Goal: Task Accomplishment & Management: Manage account settings

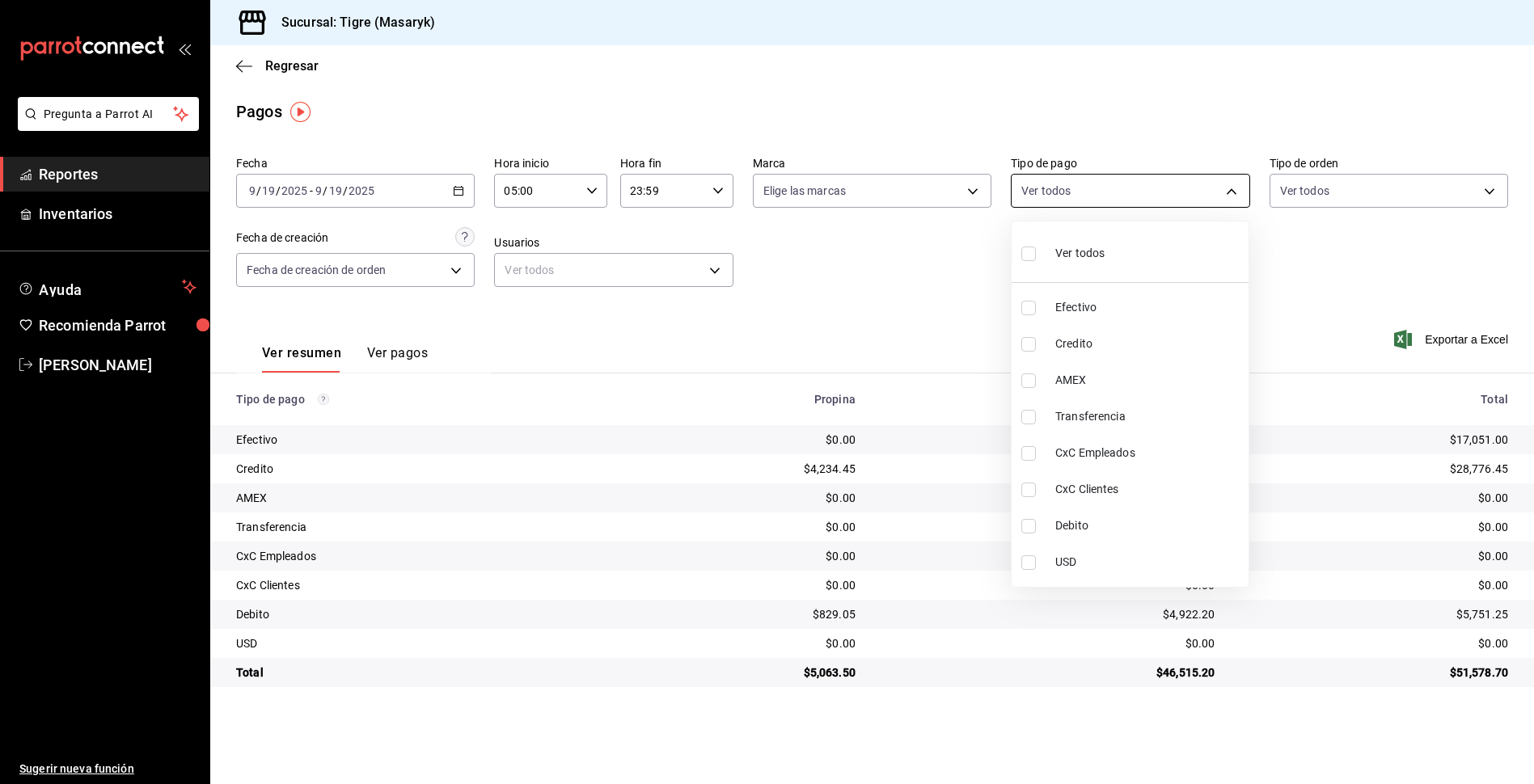
click at [1226, 184] on body "Pregunta a Parrot AI Reportes Inventarios Ayuda Recomienda Parrot Tigre Masaryk…" at bounding box center [767, 392] width 1534 height 784
click at [1036, 259] on label at bounding box center [1032, 254] width 21 height 23
click at [1036, 259] on input "checkbox" at bounding box center [1028, 254] width 15 height 15
checkbox input "false"
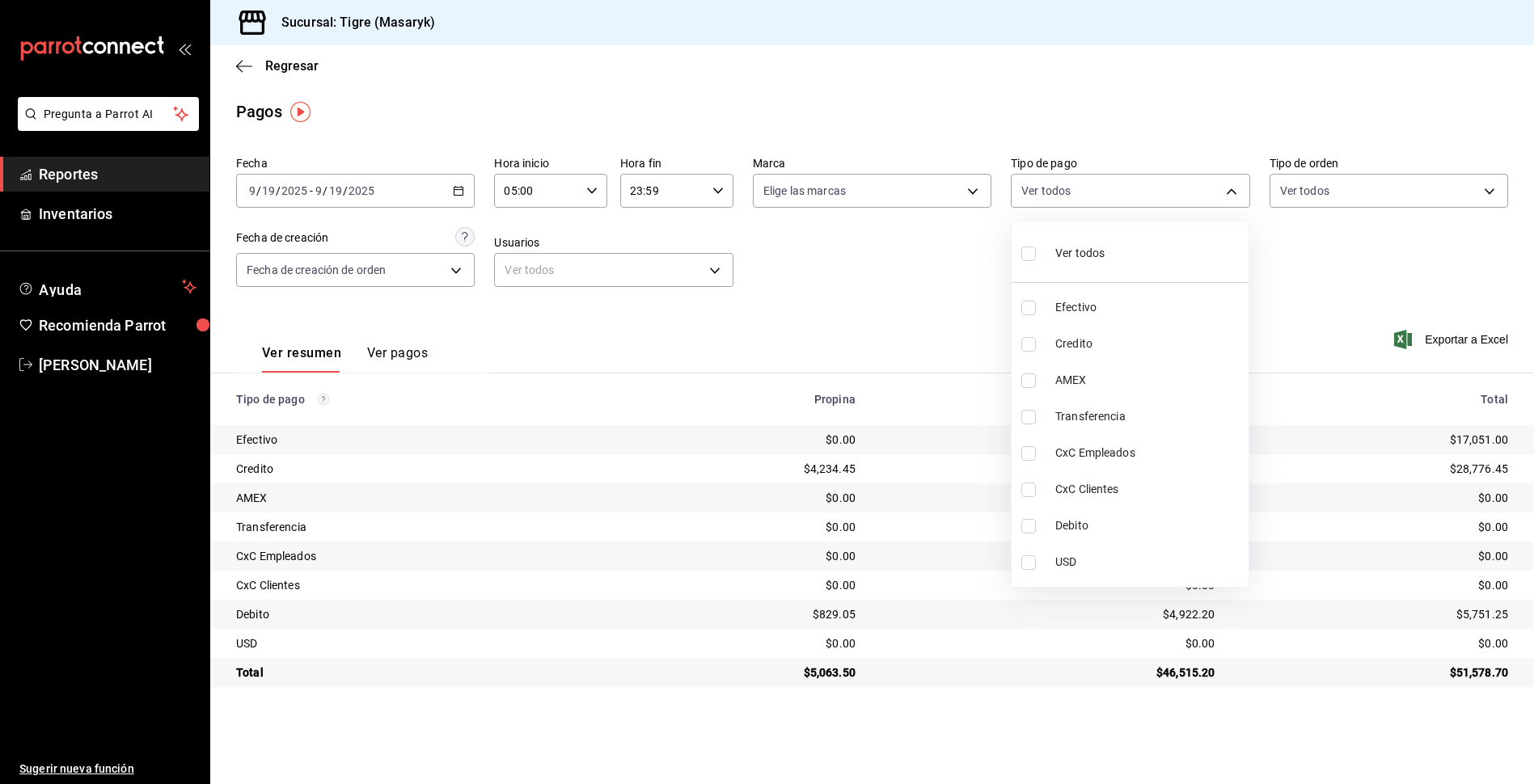
checkbox input "false"
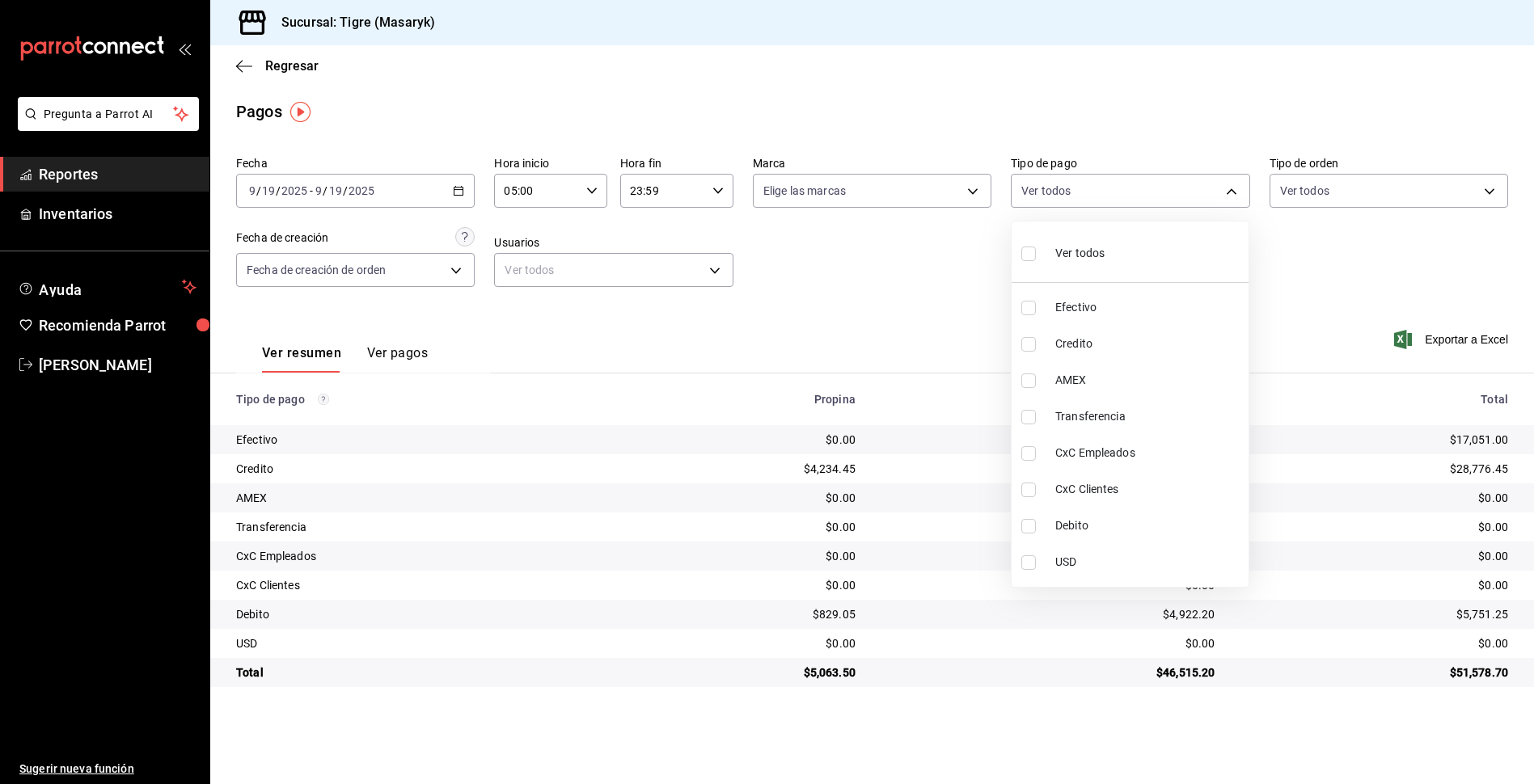
checkbox input "false"
click at [592, 190] on div at bounding box center [767, 392] width 1534 height 784
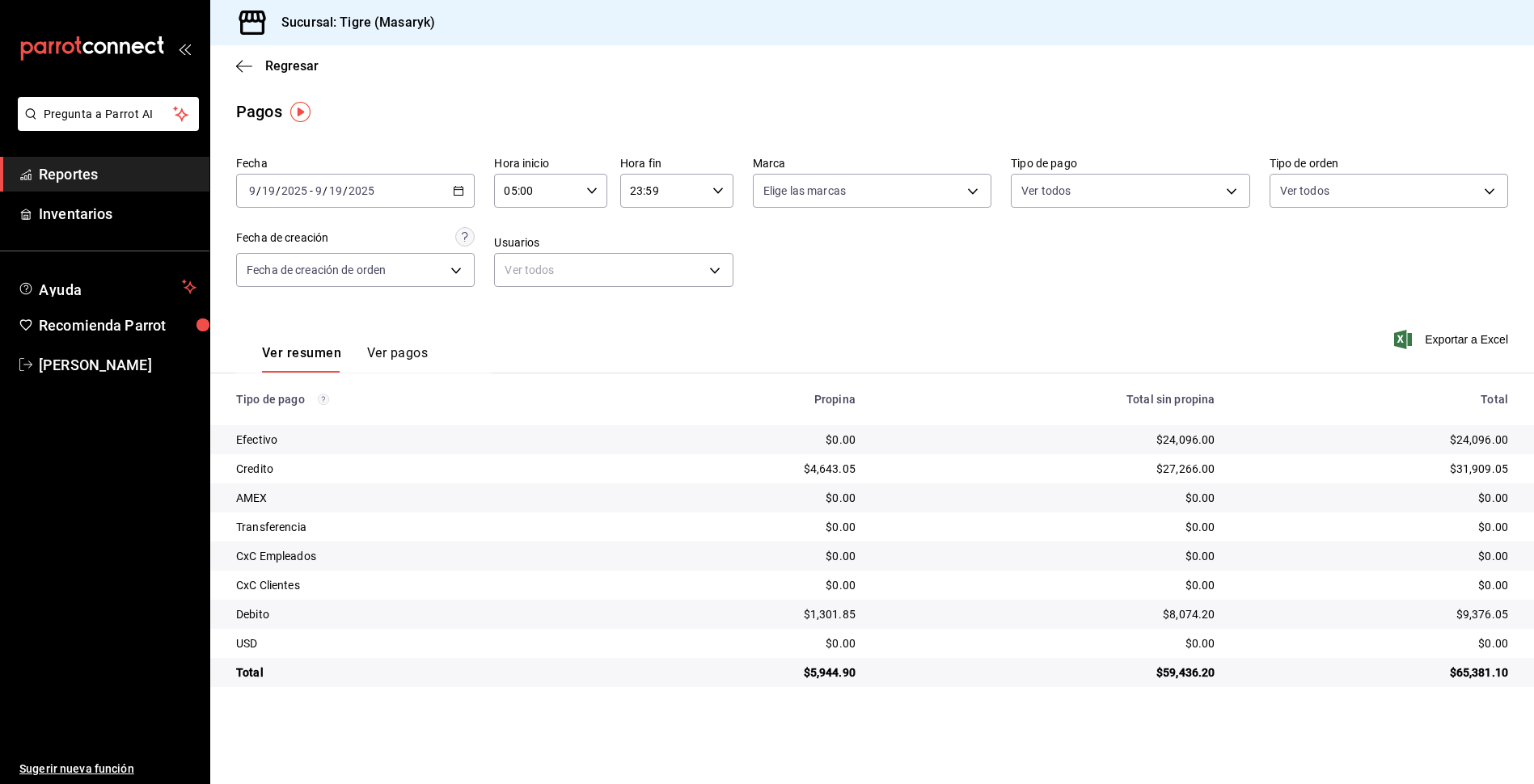
click at [592, 190] on icon "button" at bounding box center [592, 191] width 12 height 12
click at [520, 228] on span "05" at bounding box center [522, 232] width 31 height 13
click at [662, 179] on div at bounding box center [767, 392] width 1534 height 784
click at [662, 181] on input "23:59" at bounding box center [663, 191] width 86 height 32
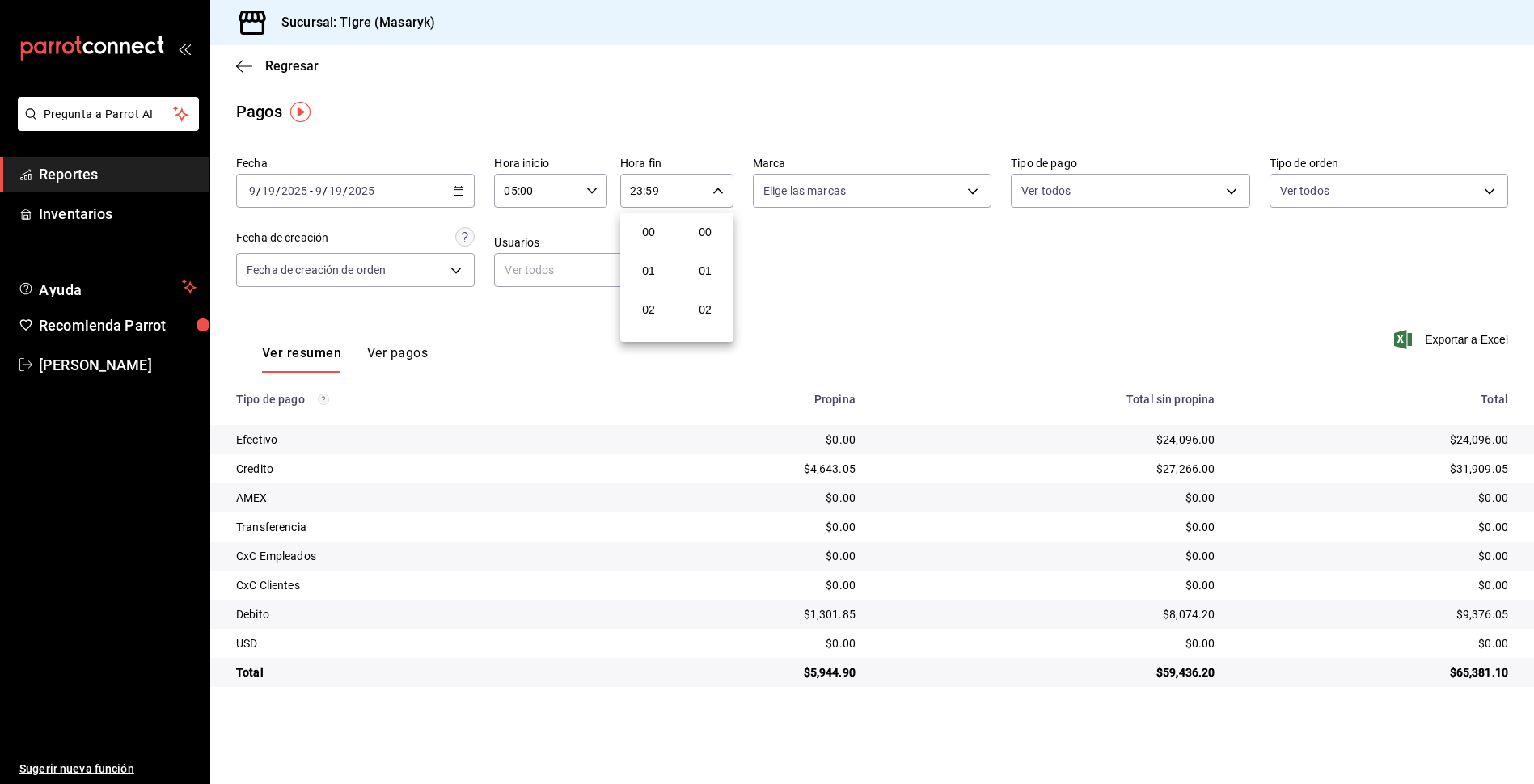
scroll to position [2199, 0]
click at [647, 321] on span "23" at bounding box center [649, 322] width 31 height 13
click at [1235, 184] on div at bounding box center [767, 392] width 1534 height 784
click at [1231, 185] on body "Pregunta a Parrot AI Reportes Inventarios Ayuda Recomienda Parrot Tigre Masaryk…" at bounding box center [767, 392] width 1534 height 784
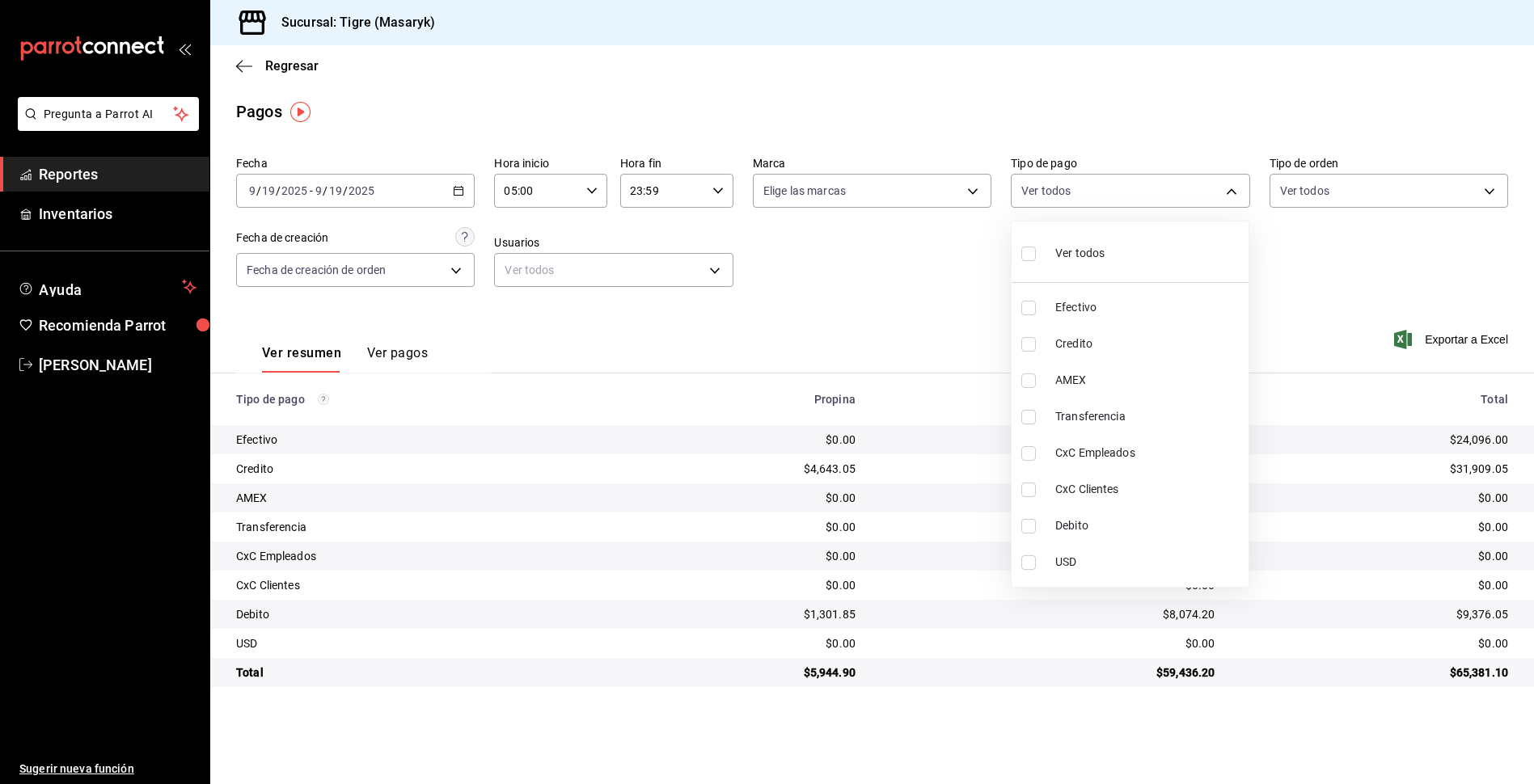
click at [1028, 251] on input "checkbox" at bounding box center [1028, 254] width 15 height 15
checkbox input "true"
type input "68cfb1b9-f6b2-44be-9d19-cf144159f8e2,563f51c4-7c0d-43b6-837e-e895ac41548e,d9472…"
checkbox input "true"
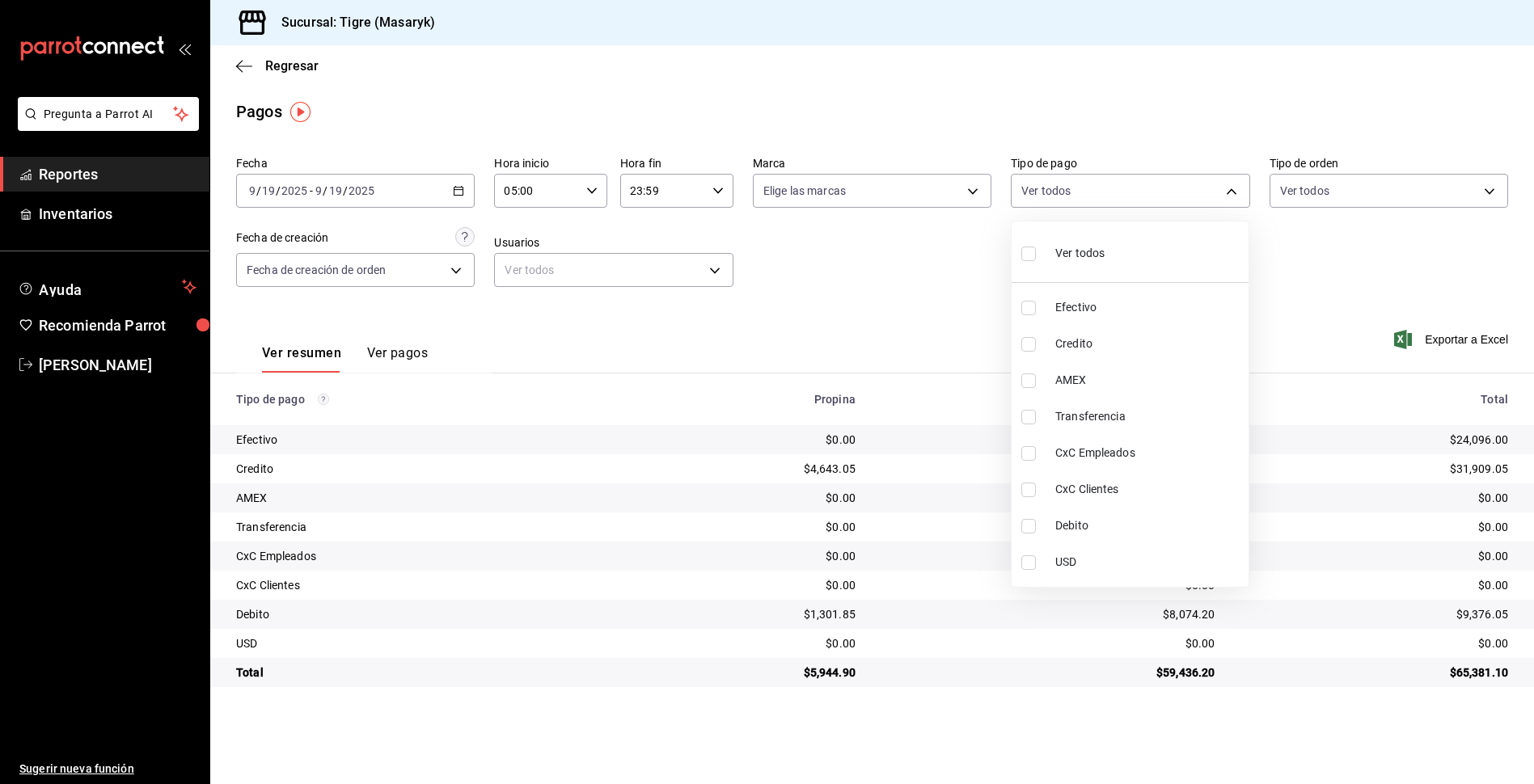
checkbox input "true"
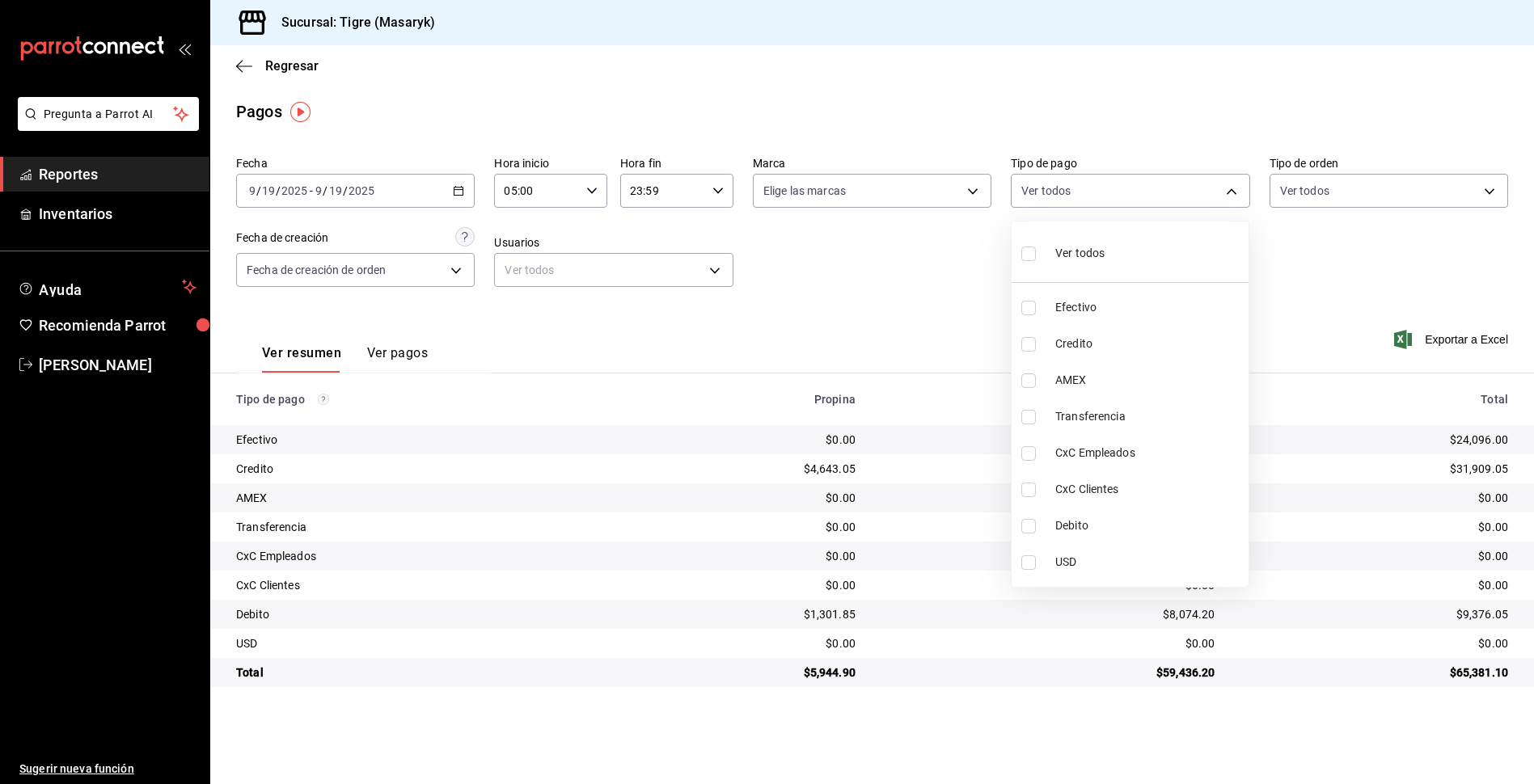
checkbox input "true"
click at [923, 290] on div at bounding box center [767, 392] width 1534 height 784
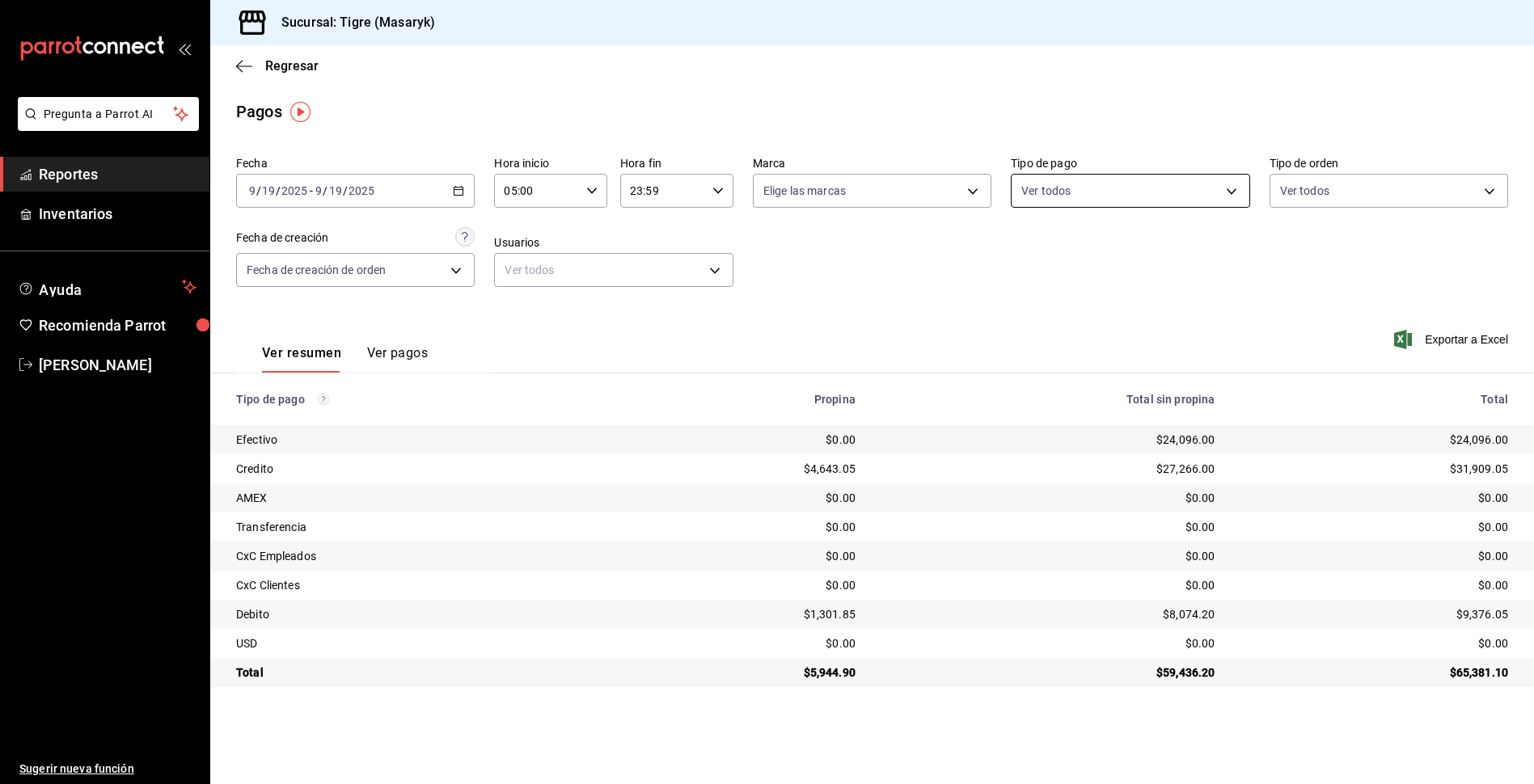
click at [1224, 196] on body "Pregunta a Parrot AI Reportes Inventarios Ayuda Recomienda Parrot Tigre Masaryk…" at bounding box center [767, 392] width 1534 height 784
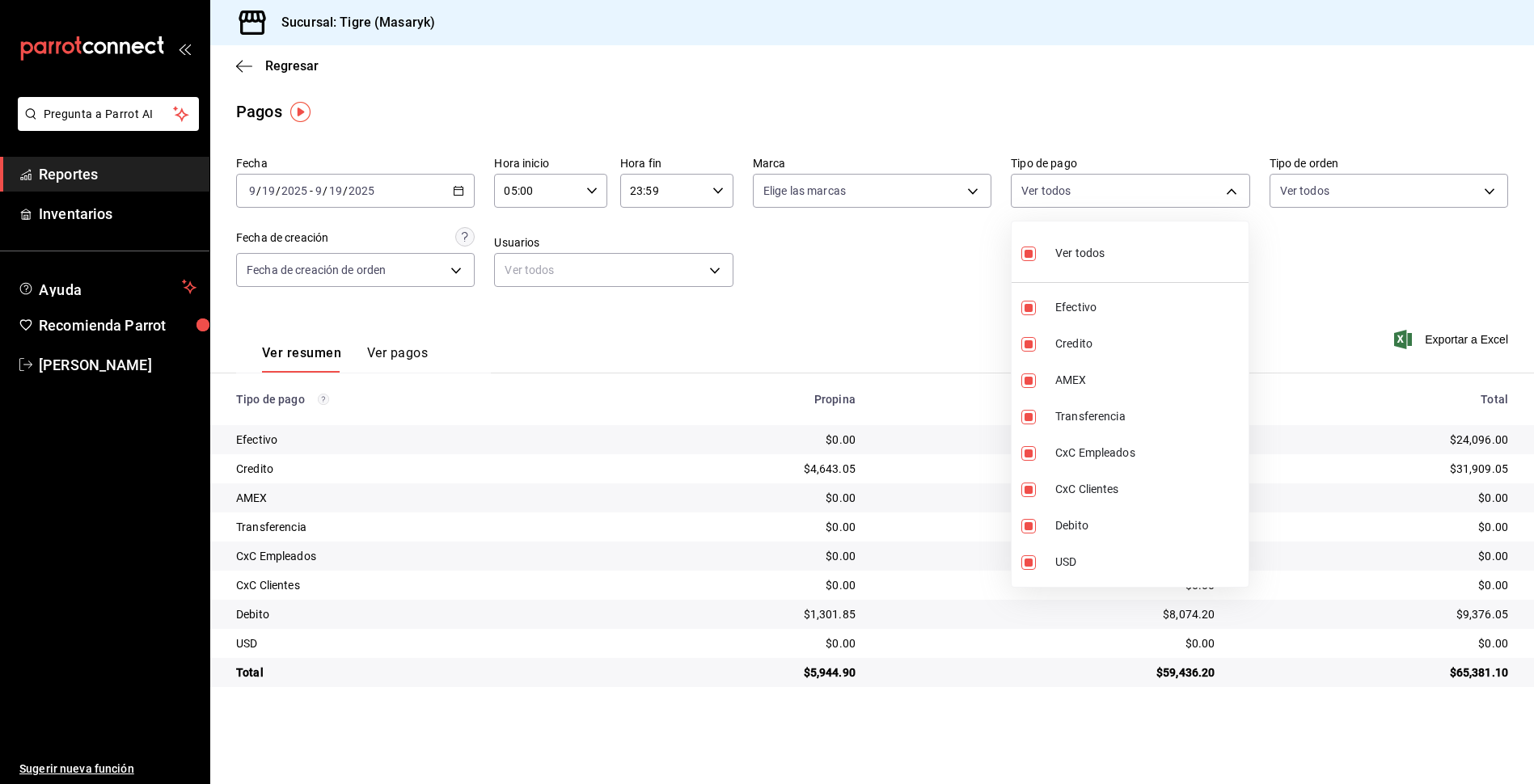
click at [1026, 257] on input "checkbox" at bounding box center [1028, 254] width 15 height 15
checkbox input "false"
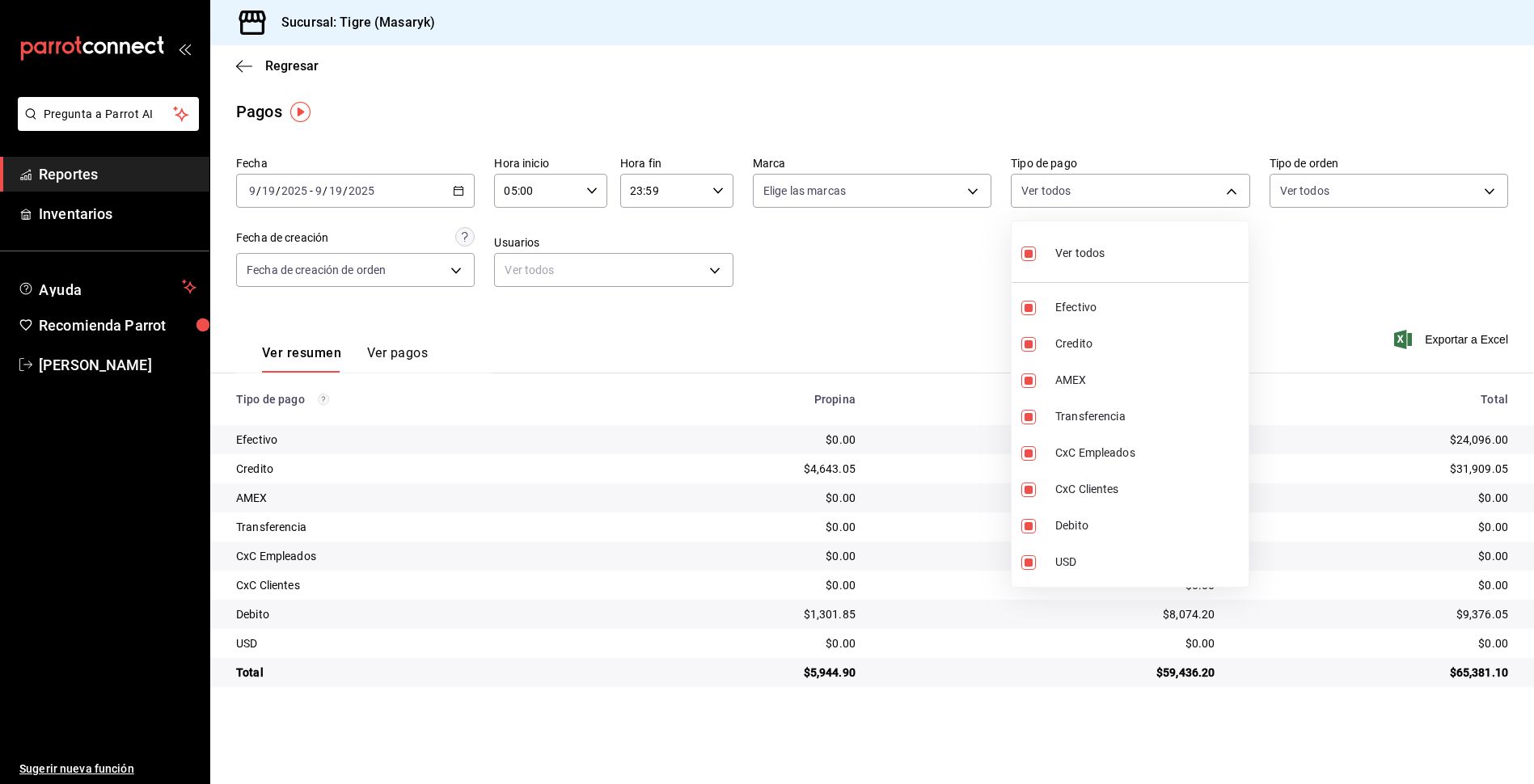
checkbox input "false"
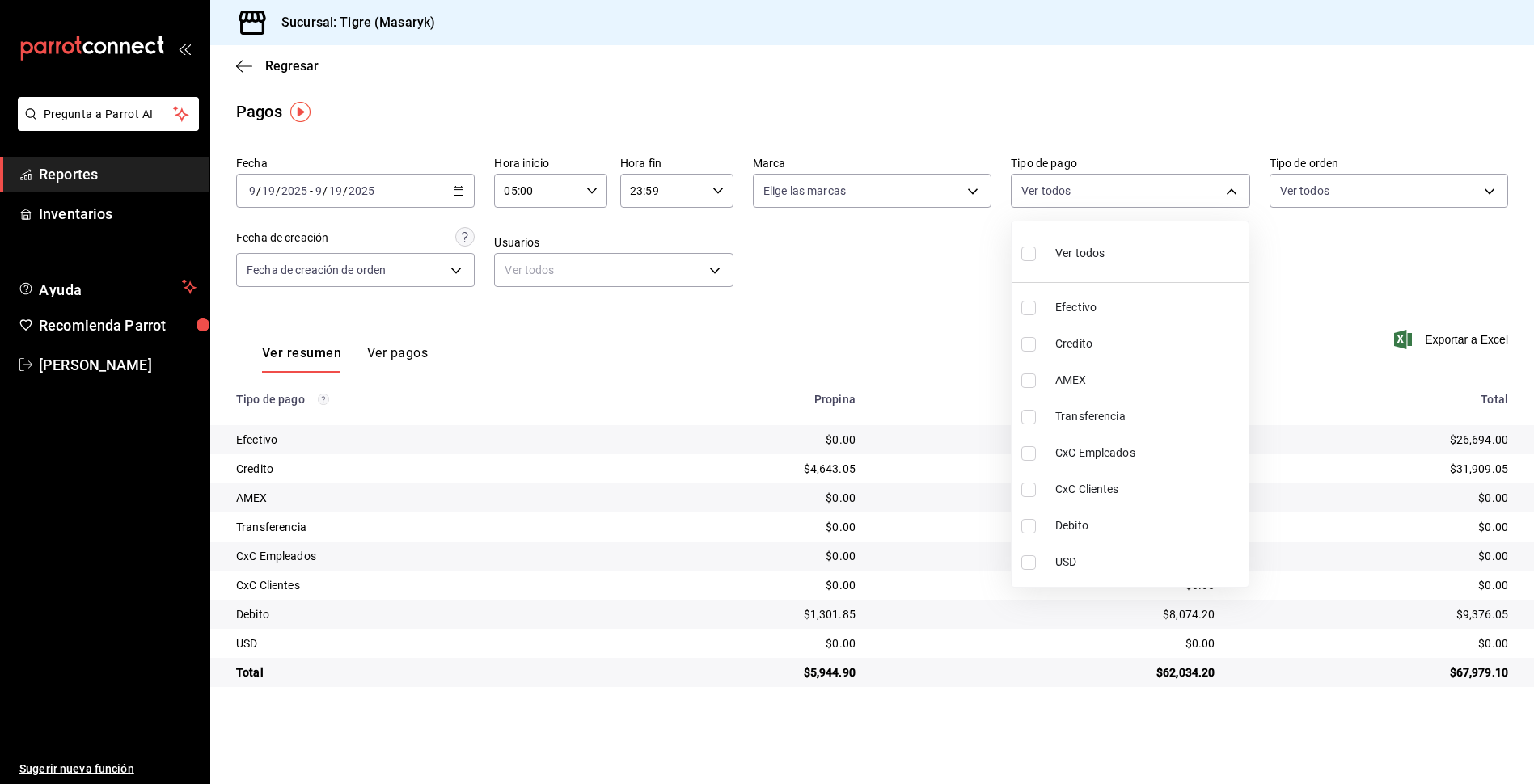
click at [1026, 257] on input "checkbox" at bounding box center [1028, 254] width 15 height 15
checkbox input "true"
type input "68cfb1b9-f6b2-44be-9d19-cf144159f8e2,563f51c4-7c0d-43b6-837e-e895ac41548e,d9472…"
checkbox input "true"
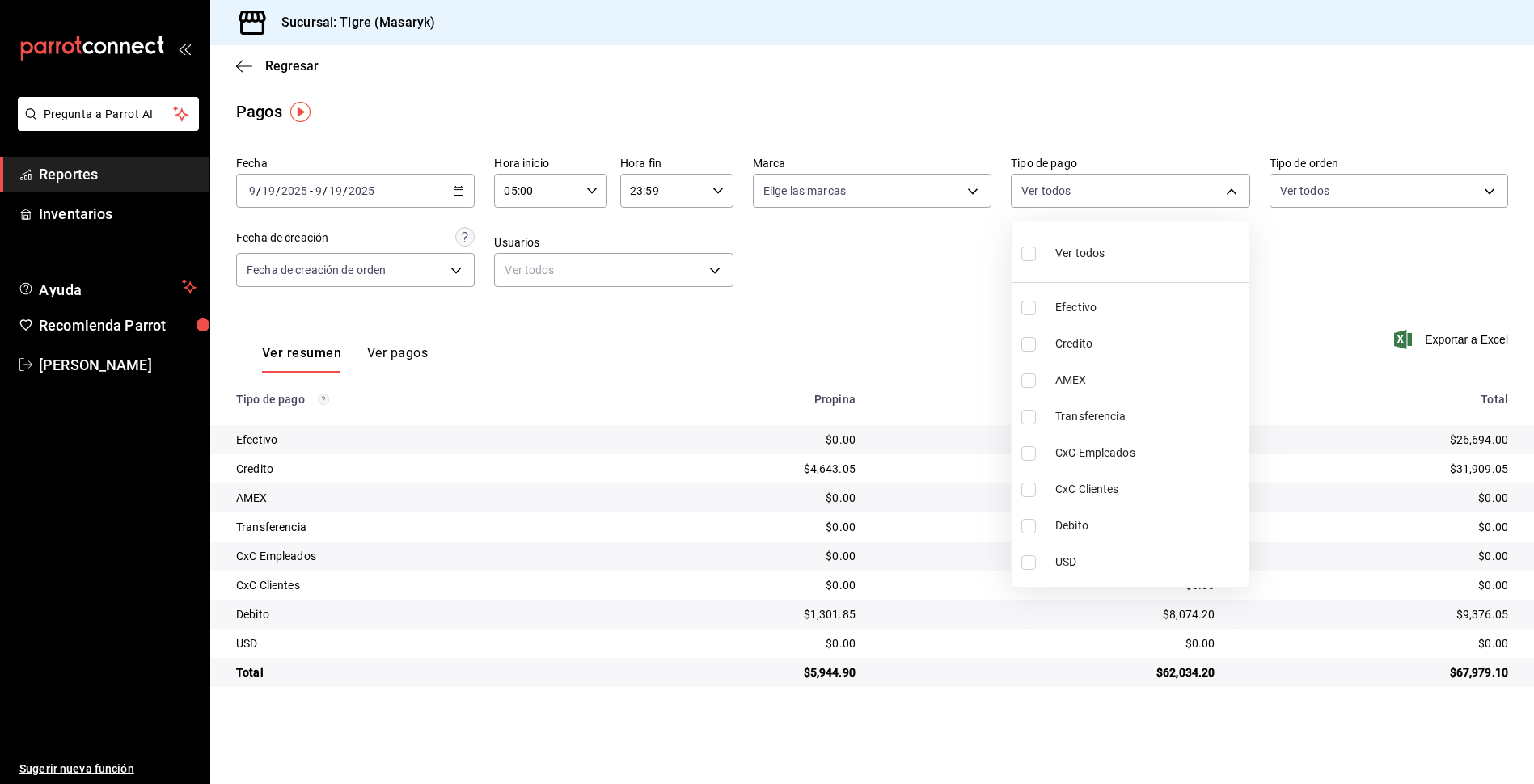
checkbox input "true"
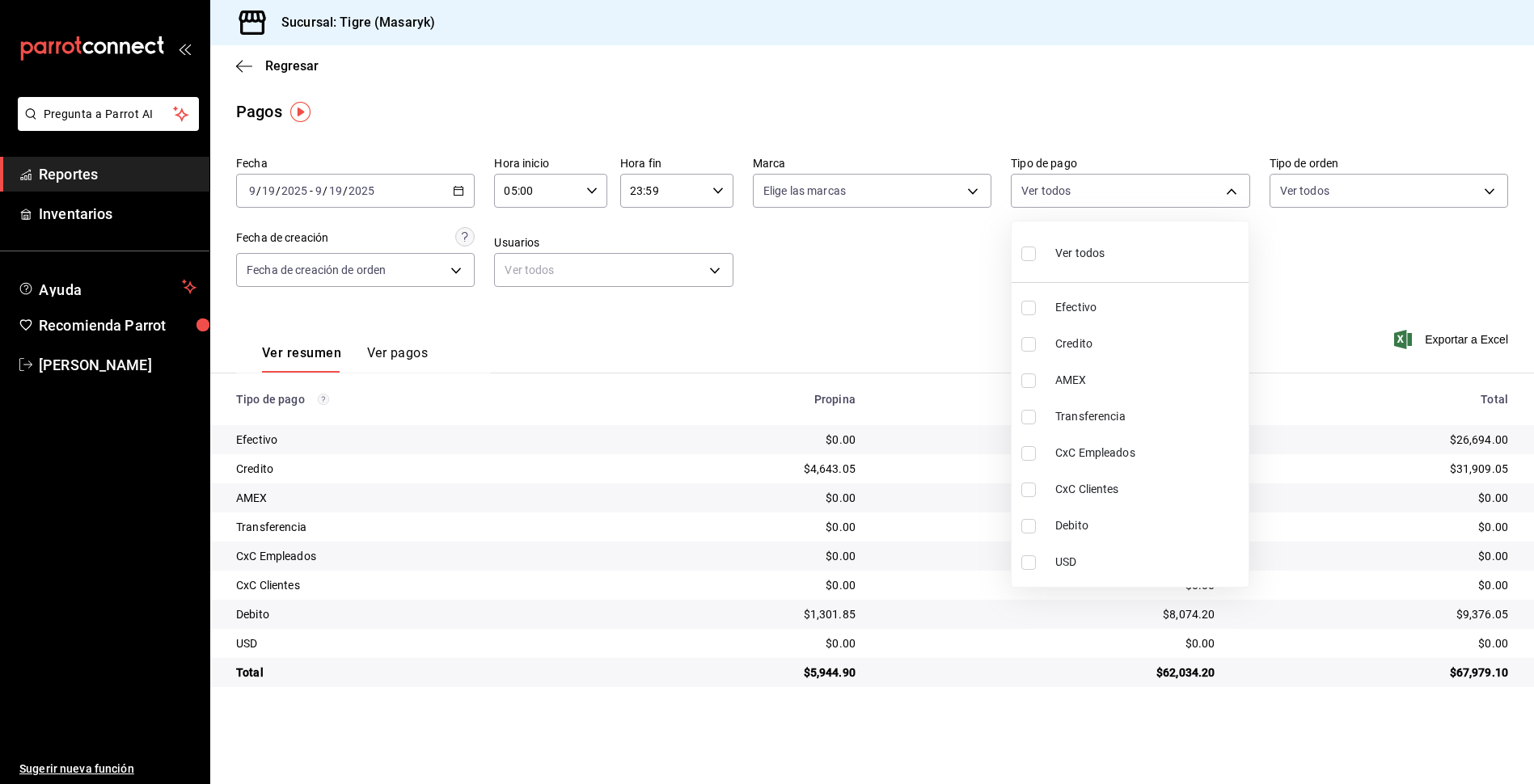
checkbox input "true"
click at [885, 358] on div at bounding box center [767, 392] width 1534 height 784
